Goal: Information Seeking & Learning: Learn about a topic

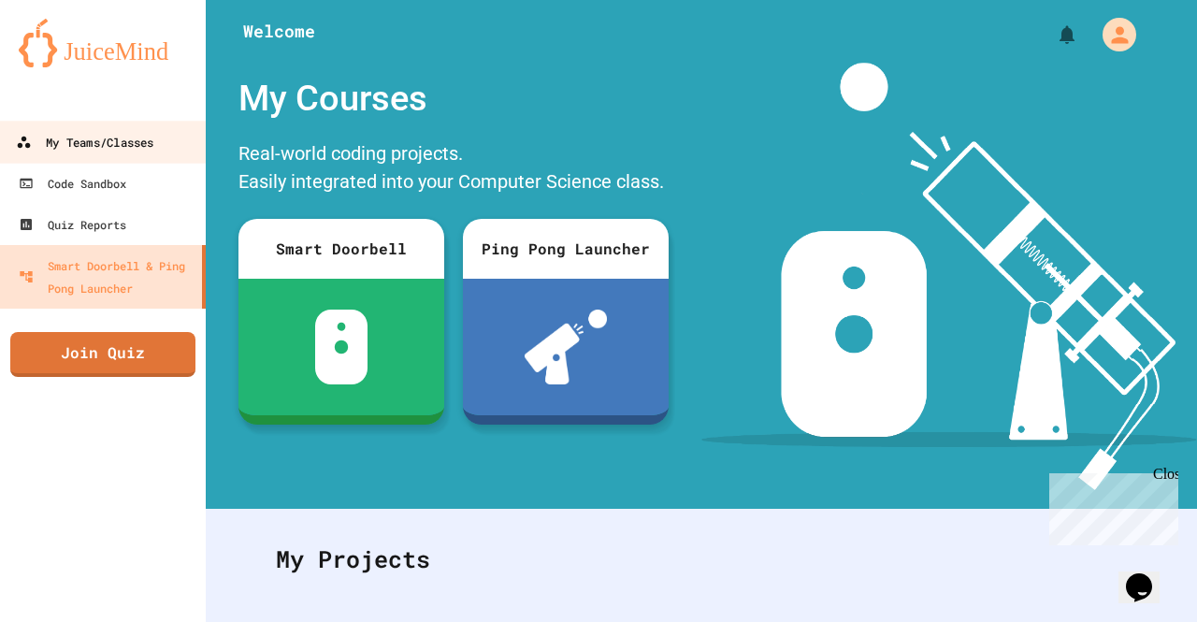
click at [50, 148] on div "My Teams/Classes" at bounding box center [84, 142] width 137 height 23
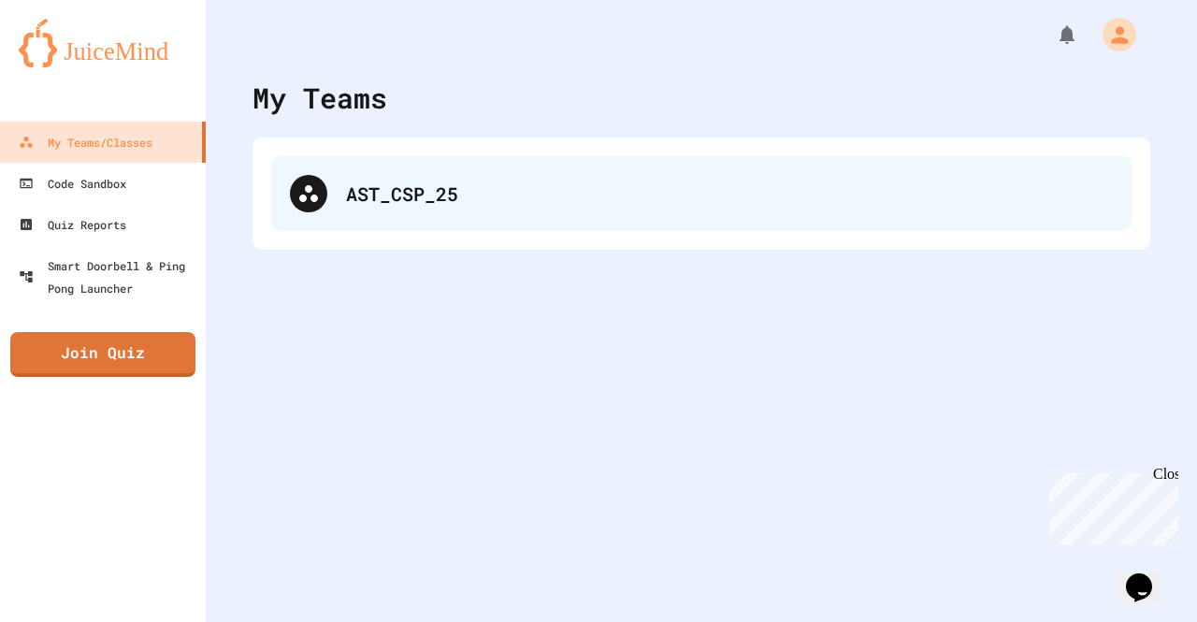
click at [494, 204] on div "AST_CSP_25" at bounding box center [729, 194] width 767 height 28
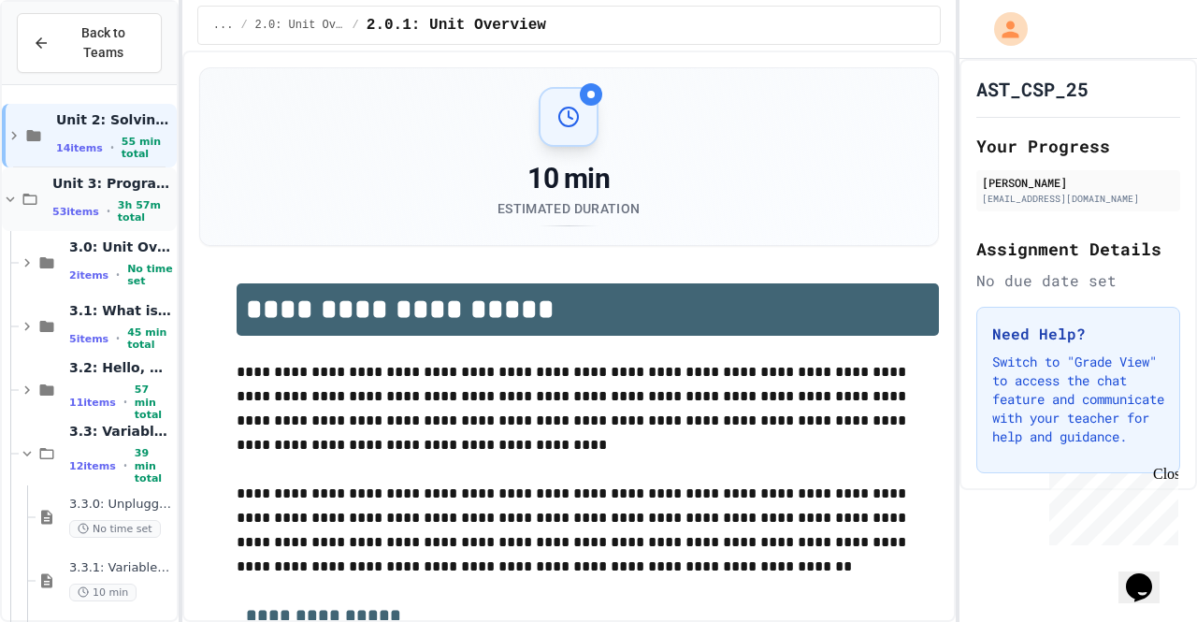
click at [55, 178] on div "Unit 3: Programming with Python 53 items • 3h 57m total" at bounding box center [112, 200] width 121 height 50
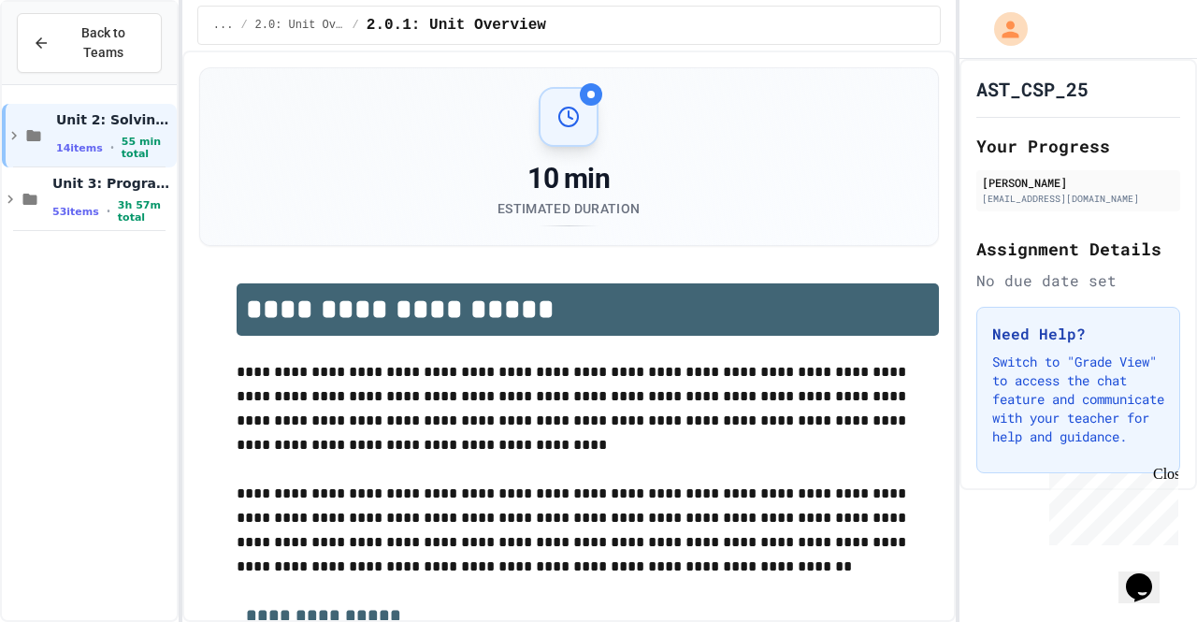
click at [55, 178] on div "Unit 3: Programming with Python 53 items • 3h 57m total" at bounding box center [112, 200] width 121 height 50
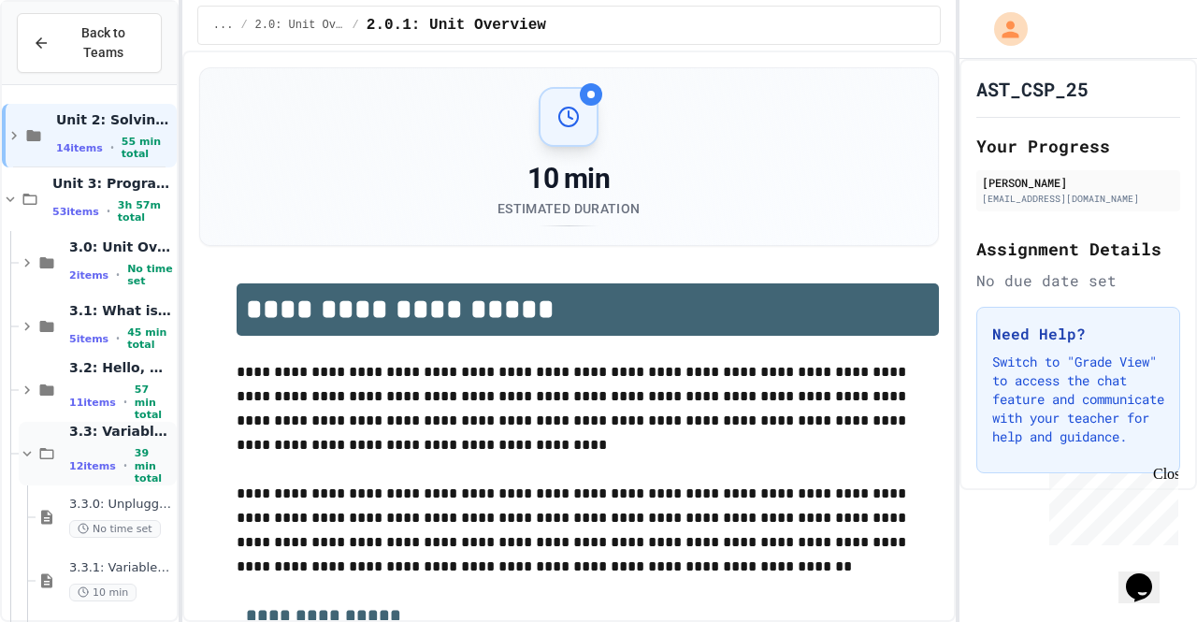
click at [57, 445] on icon at bounding box center [47, 453] width 22 height 17
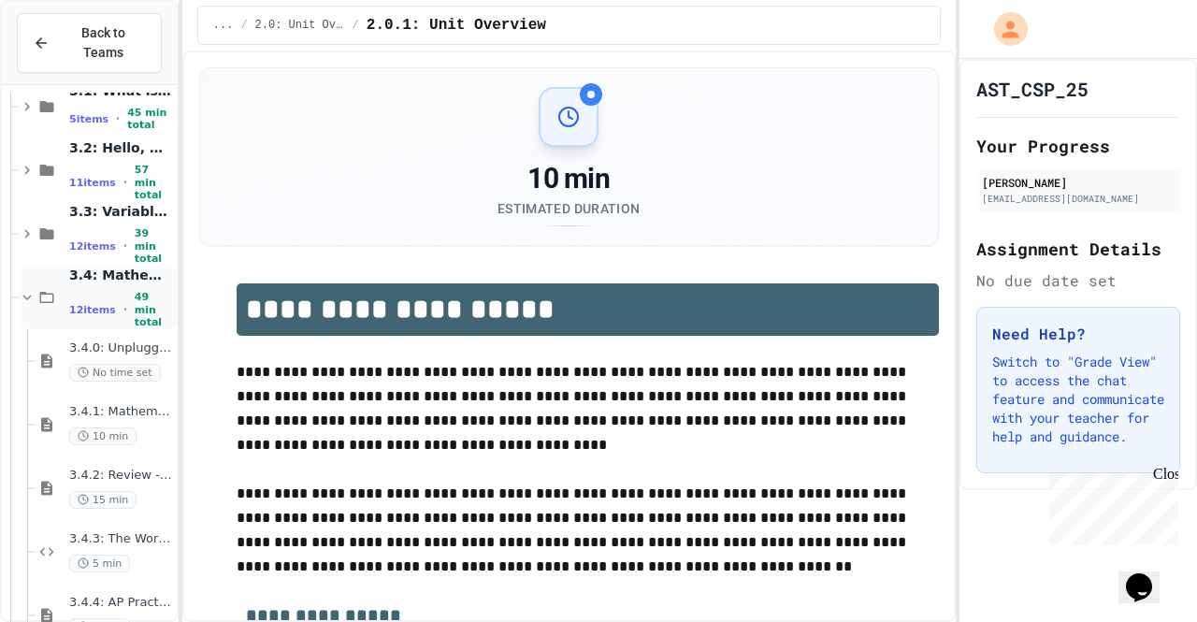
click at [68, 272] on div "3.4: Mathematical Operators 12 items • 49 min total" at bounding box center [98, 298] width 158 height 64
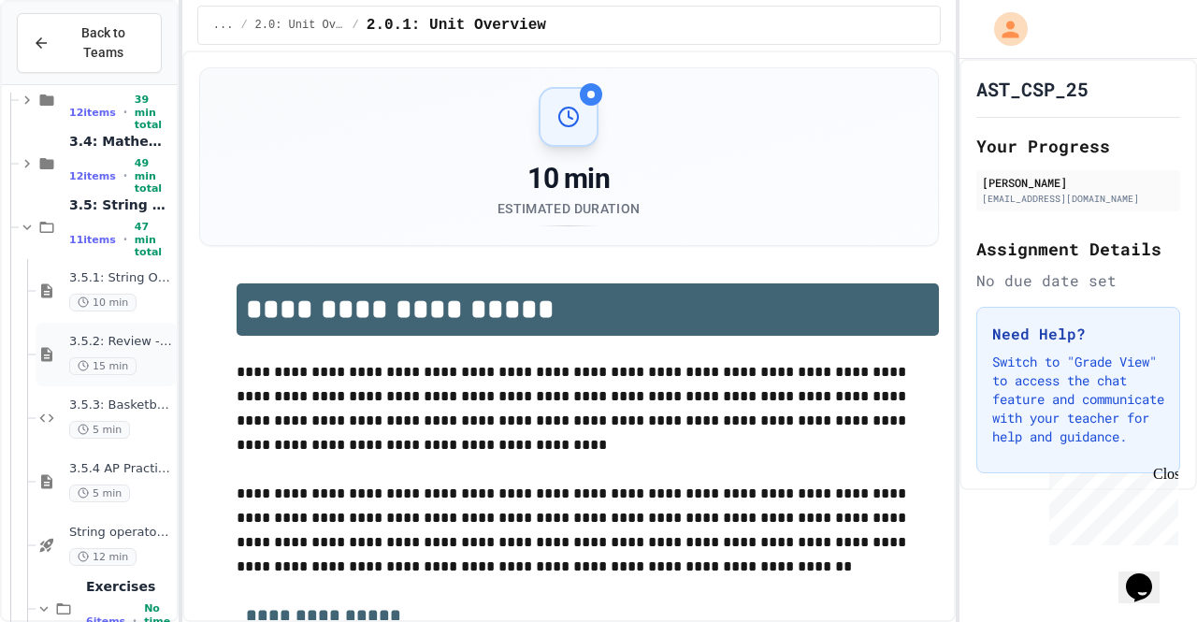
scroll to position [363, 0]
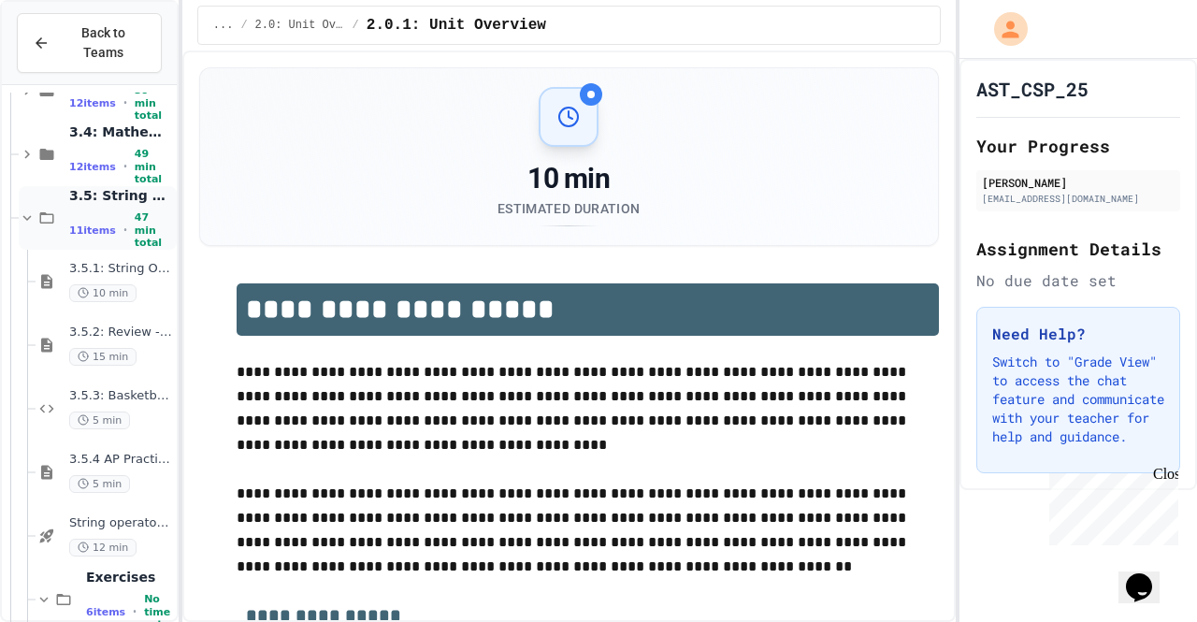
click at [60, 199] on div "3.5: String Operators 11 items • 47 min total" at bounding box center [98, 218] width 158 height 64
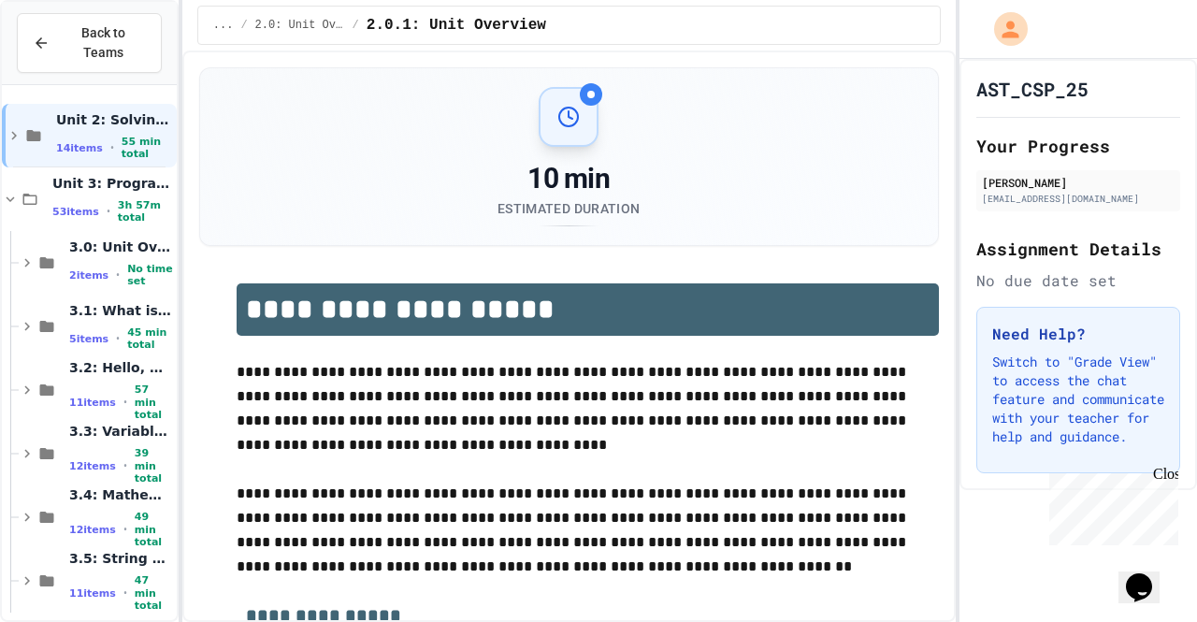
scroll to position [0, 0]
